Goal: Task Accomplishment & Management: Manage account settings

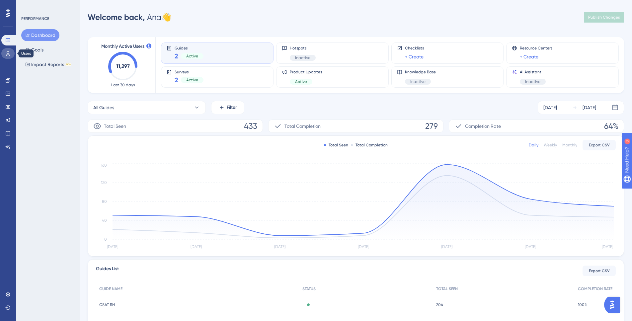
click at [8, 51] on link at bounding box center [7, 53] width 13 height 11
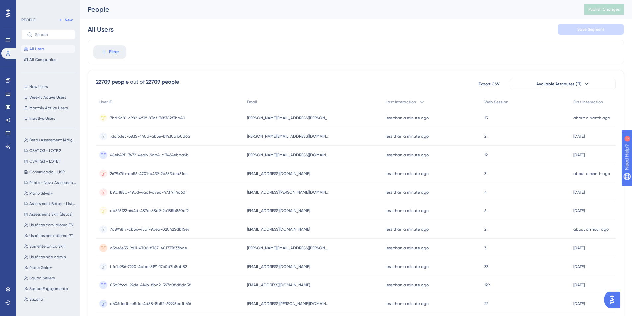
click at [103, 7] on div "People" at bounding box center [328, 9] width 480 height 9
click at [35, 33] on input "text" at bounding box center [52, 34] width 35 height 5
click at [39, 34] on input "text" at bounding box center [52, 34] width 35 height 5
paste input "67a66bf6-c70d-436c-b923-2c633f029118"
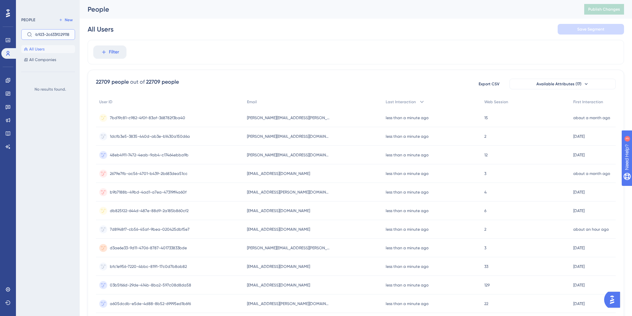
type input "67a66bf6-c70d-436c-b923-2c633f029118"
click at [57, 40] on div "PEOPLE New 67a66bf6-c70d-436c-b923-2c633f029118 All Users All Companies" at bounding box center [48, 40] width 54 height 48
click at [58, 35] on input "67a66bf6-c70d-436c-b923-2c633f029118" at bounding box center [52, 34] width 35 height 5
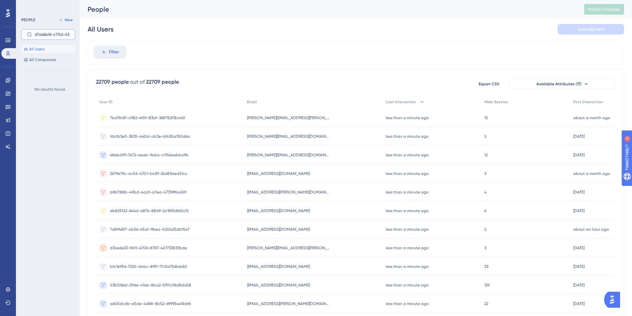
click at [58, 35] on input "67a66bf6-c70d-436c-b923-2c633f029118" at bounding box center [52, 34] width 35 height 5
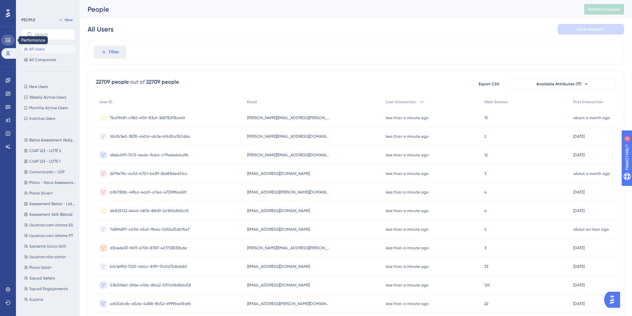
click at [5, 41] on link at bounding box center [7, 40] width 13 height 11
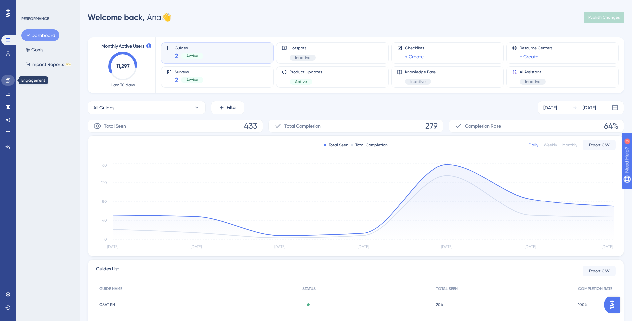
click at [9, 82] on icon at bounding box center [7, 80] width 5 height 5
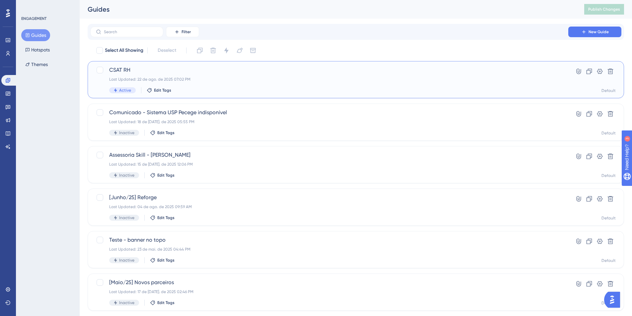
click at [129, 72] on span "CSAT RH" at bounding box center [329, 70] width 440 height 8
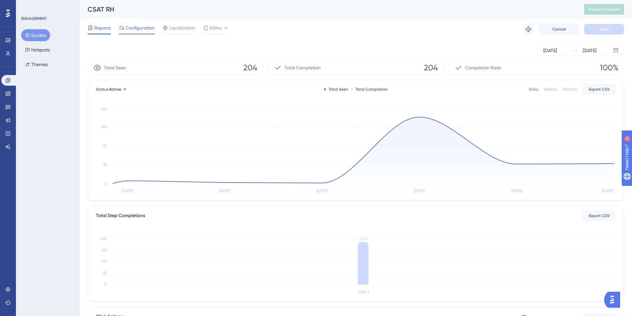
click at [135, 32] on div "Configuration" at bounding box center [137, 29] width 36 height 11
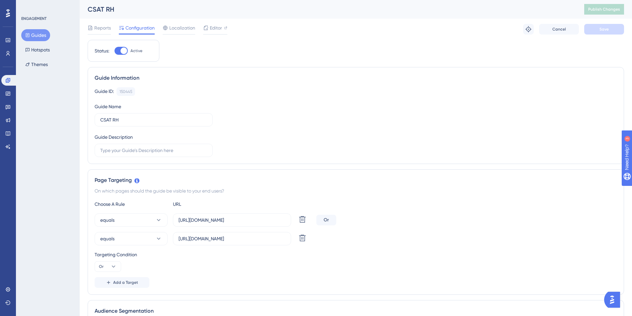
click at [184, 22] on div "Reports Configuration Localization Editor Troubleshoot Cancel Save" at bounding box center [356, 29] width 537 height 21
click at [176, 32] on span "Localization" at bounding box center [182, 28] width 26 height 8
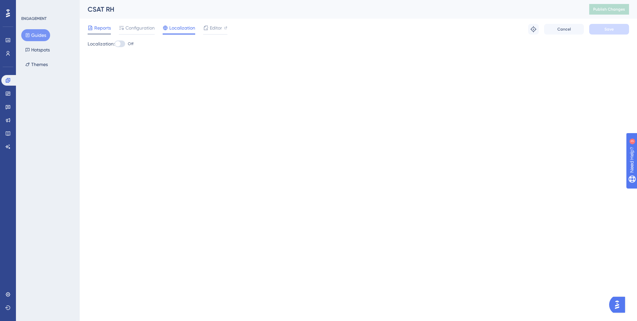
click at [93, 31] on div at bounding box center [90, 28] width 5 height 8
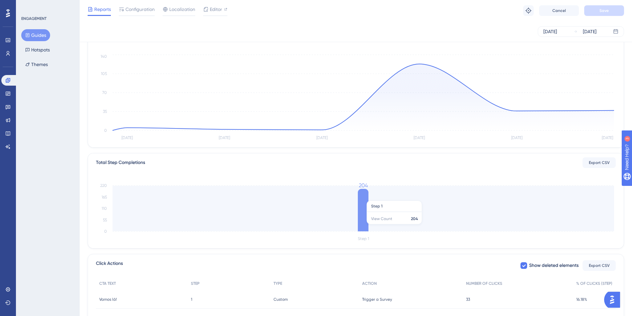
scroll to position [105, 0]
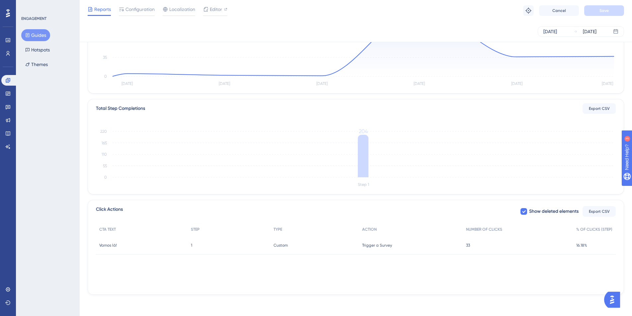
click at [461, 249] on div "Trigger a Survey Trigger a Survey" at bounding box center [411, 245] width 104 height 19
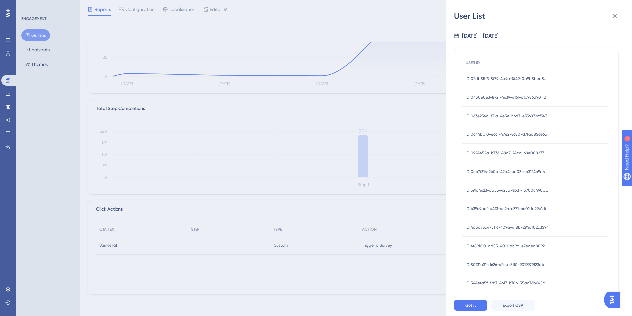
click at [533, 49] on div "USER ID ID 02db55f3-5f79-4a9a-8f49-0a9b5bed55a1 ID 02db55f3-5f79-4a9a-8f49-0a9b…" at bounding box center [536, 259] width 165 height 423
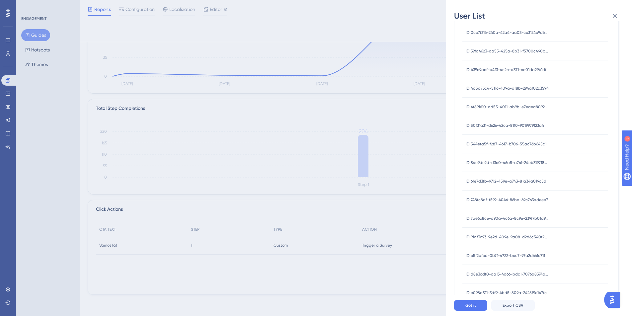
scroll to position [171, 0]
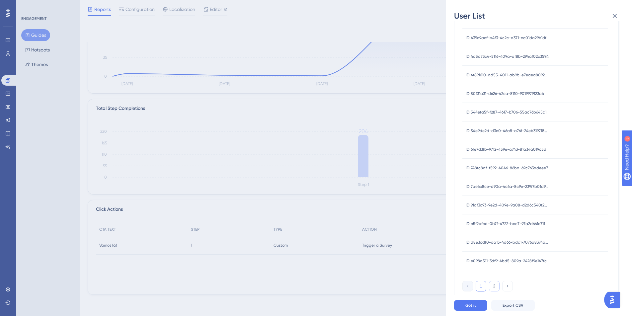
click at [494, 288] on button "2" at bounding box center [494, 286] width 11 height 11
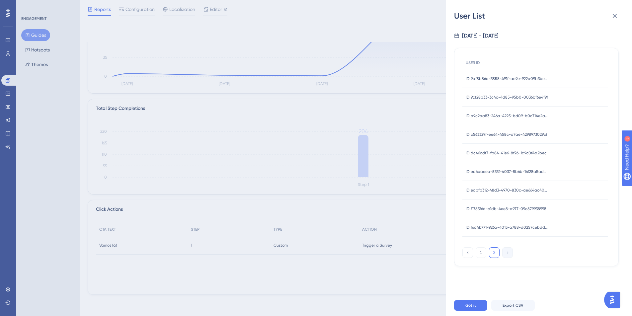
scroll to position [0, 0]
click at [617, 14] on icon at bounding box center [615, 16] width 8 height 8
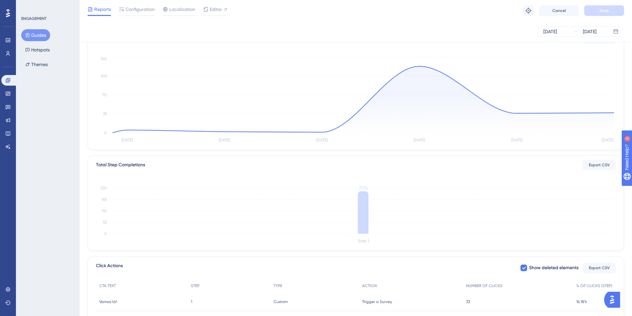
scroll to position [11, 0]
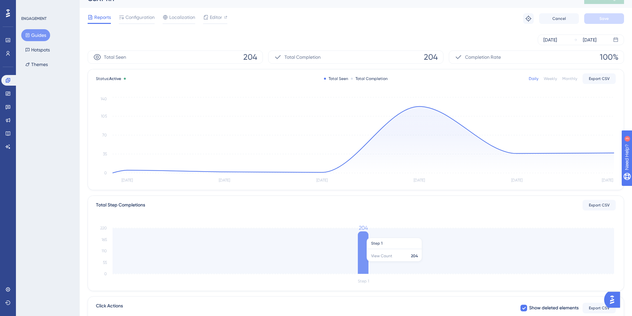
click at [363, 240] on icon at bounding box center [363, 253] width 11 height 43
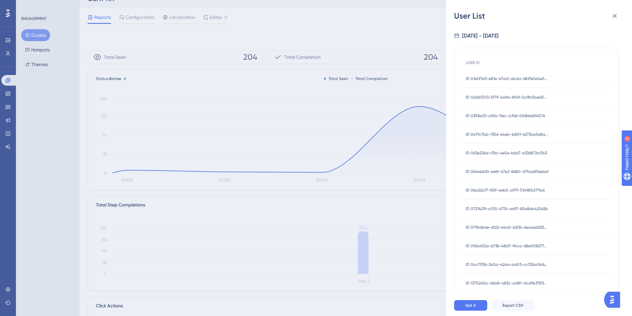
click at [526, 41] on div "USER ID ID 01ef27e3-e81e-47ad-abda-6829e1d4e5e3 ID 01ef27e3-e81e-47ad-abda-6829…" at bounding box center [536, 255] width 165 height 431
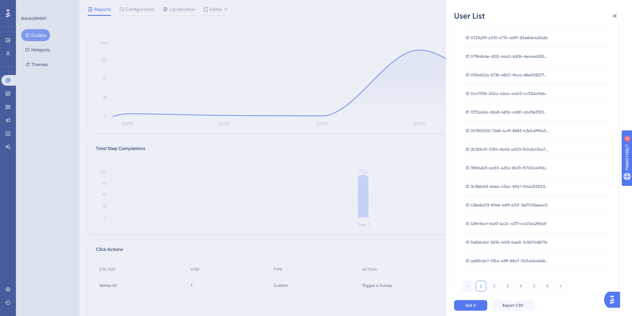
scroll to position [105, 0]
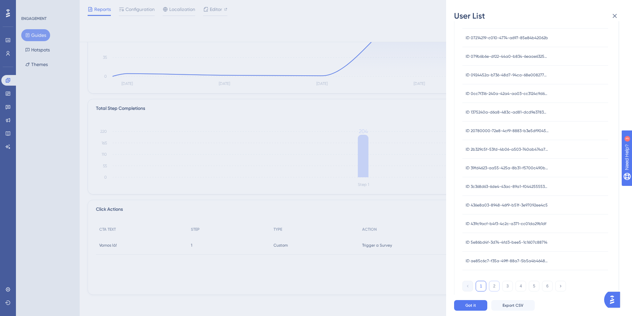
click at [492, 288] on button "2" at bounding box center [494, 286] width 11 height 11
click at [510, 288] on button "3" at bounding box center [508, 286] width 11 height 11
click at [517, 288] on div "1 2 3 4 5 6" at bounding box center [515, 286] width 104 height 11
click at [520, 289] on button "4" at bounding box center [521, 286] width 11 height 11
click at [537, 291] on button "5" at bounding box center [534, 286] width 11 height 11
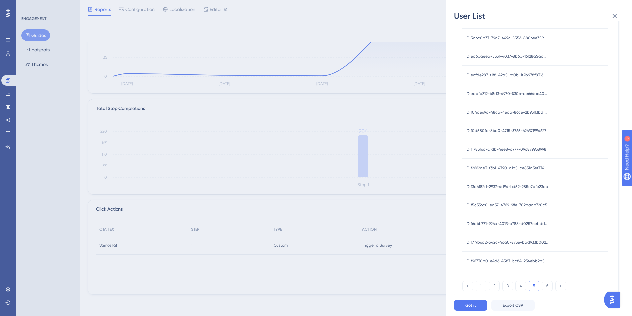
click at [541, 288] on div "1 2 3 4 5 6" at bounding box center [515, 286] width 104 height 11
click at [546, 287] on button "6" at bounding box center [547, 286] width 11 height 11
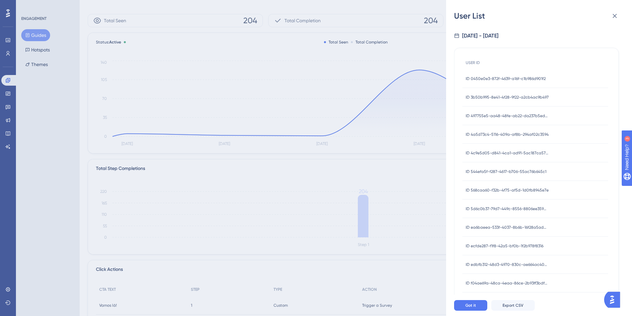
scroll to position [0, 0]
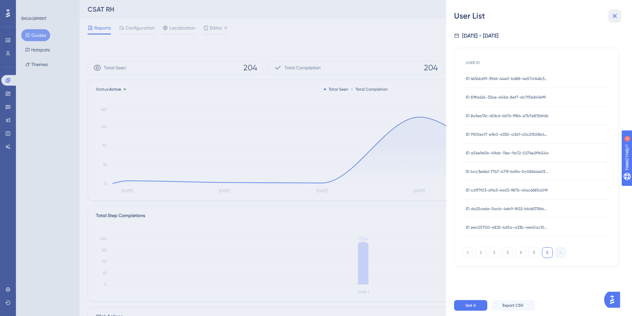
drag, startPoint x: 611, startPoint y: 14, endPoint x: 609, endPoint y: 18, distance: 4.3
click at [611, 14] on button at bounding box center [615, 15] width 13 height 13
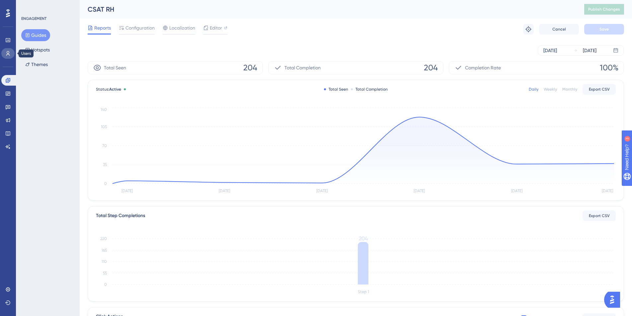
click at [9, 51] on icon at bounding box center [7, 53] width 5 height 5
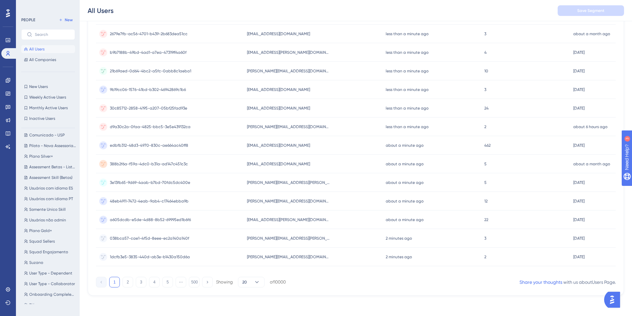
scroll to position [218, 0]
click at [37, 309] on button "RHs RHs" at bounding box center [50, 305] width 58 height 8
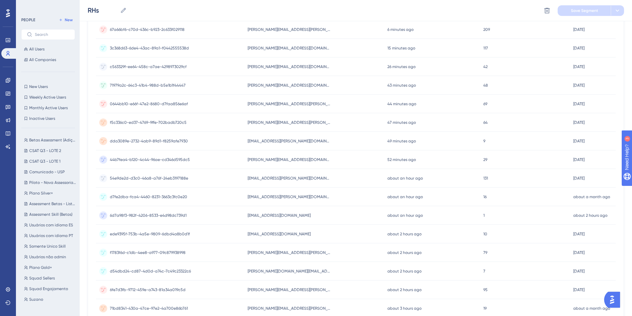
scroll to position [0, 0]
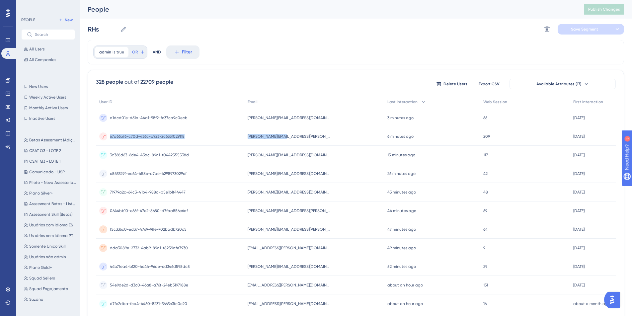
drag, startPoint x: 309, startPoint y: 135, endPoint x: 97, endPoint y: 138, distance: 212.3
click at [0, 0] on div "67a66bf6-c70d-436c-b923-2c633f029118 67a66bf6-c70d-436c-b923-2c633f029118 [PERS…" at bounding box center [0, 0] width 0 height 0
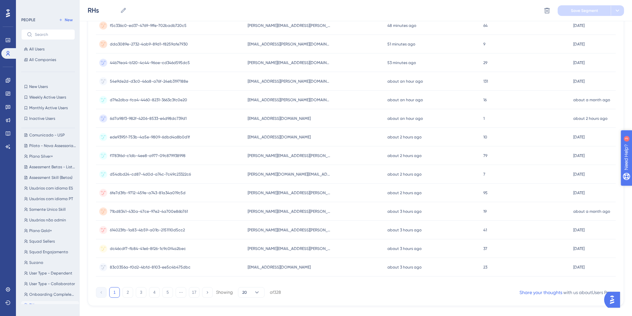
scroll to position [218, 0]
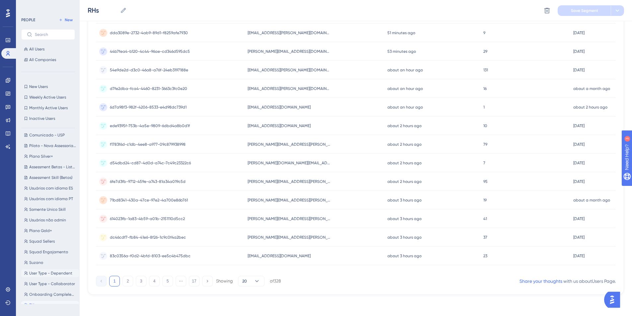
click at [38, 275] on span "User Type - Dependent" at bounding box center [50, 273] width 43 height 5
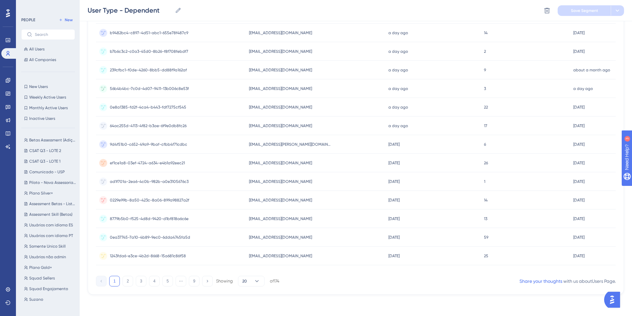
click at [38, 283] on div "Betas Assessment (Adição manual) Betas Assessment (Adição manual) CSAT Q3 - LOT…" at bounding box center [50, 219] width 58 height 171
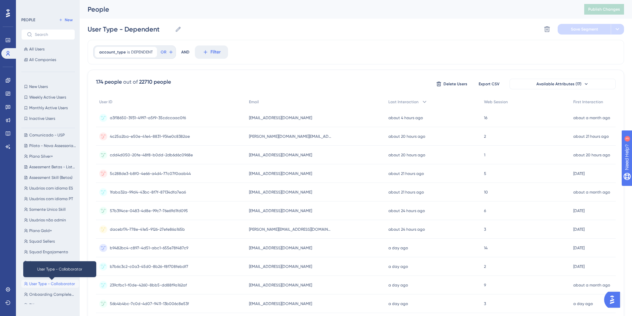
click at [43, 285] on span "User Type - Collaborator" at bounding box center [52, 283] width 46 height 5
type input "User Type - Collaborator"
